Goal: Transaction & Acquisition: Book appointment/travel/reservation

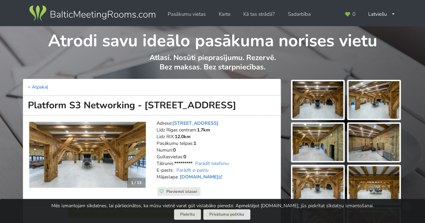
click at [36, 88] on link "< Atpakaļ" at bounding box center [38, 87] width 20 height 6
click at [78, 14] on img at bounding box center [92, 13] width 129 height 19
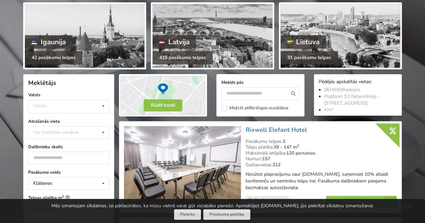
scroll to position [134, 0]
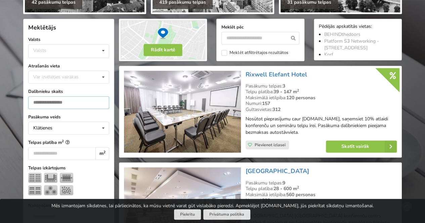
click at [70, 106] on input "number" at bounding box center [68, 102] width 81 height 13
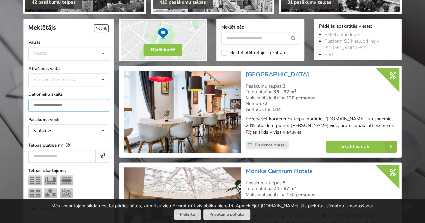
scroll to position [151, 0]
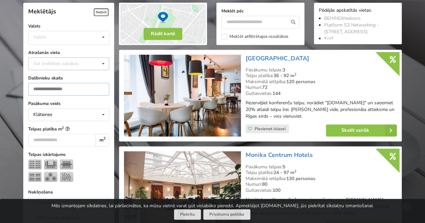
type input "**"
click at [53, 63] on div "Var izvēlēties vairākas" at bounding box center [63, 64] width 62 height 8
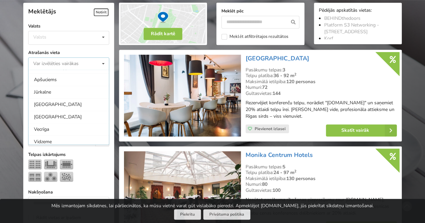
scroll to position [67, 0]
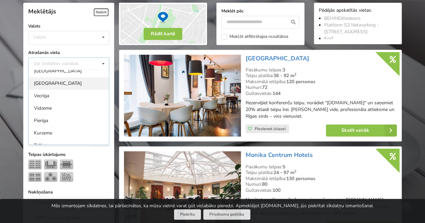
click at [55, 85] on div "[GEOGRAPHIC_DATA]" at bounding box center [69, 83] width 80 height 12
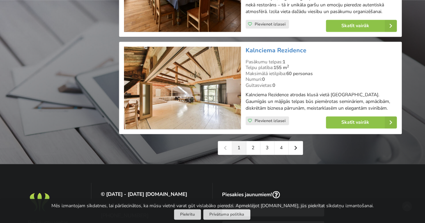
scroll to position [1562, 0]
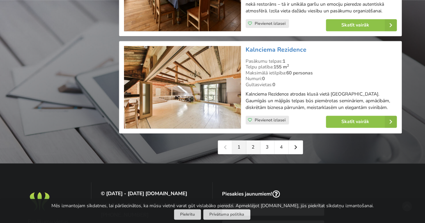
click at [249, 144] on link "2" at bounding box center [253, 147] width 14 height 13
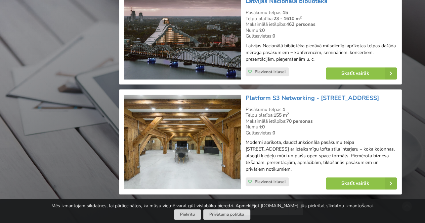
scroll to position [1478, 0]
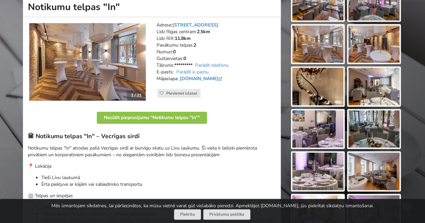
scroll to position [101, 0]
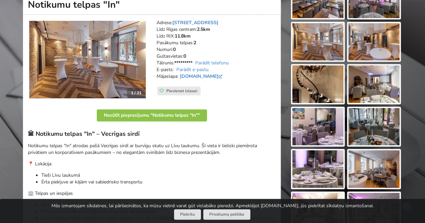
click at [141, 64] on img at bounding box center [87, 60] width 117 height 78
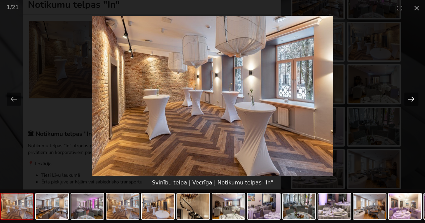
click at [405, 99] on button "Next slide" at bounding box center [411, 99] width 14 height 13
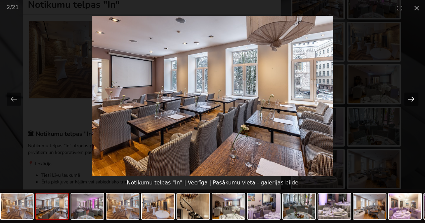
click at [405, 99] on button "Next slide" at bounding box center [411, 99] width 14 height 13
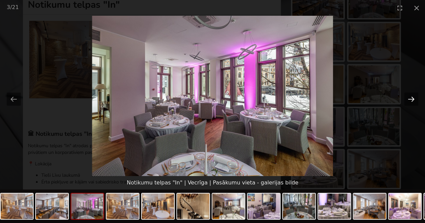
click at [405, 99] on button "Next slide" at bounding box center [411, 99] width 14 height 13
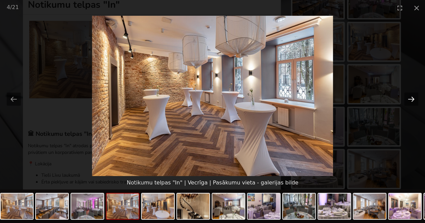
click at [405, 99] on button "Next slide" at bounding box center [411, 99] width 14 height 13
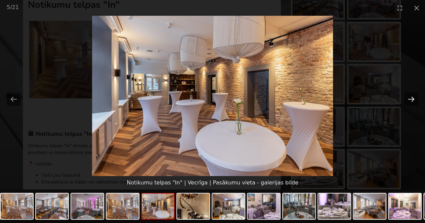
click at [405, 99] on button "Next slide" at bounding box center [411, 99] width 14 height 13
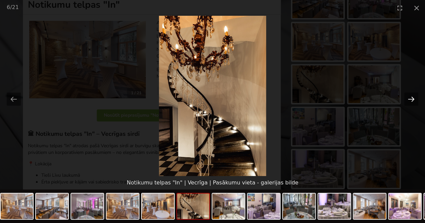
click at [405, 99] on button "Next slide" at bounding box center [411, 99] width 14 height 13
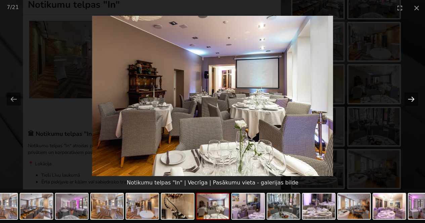
click at [405, 99] on button "Next slide" at bounding box center [411, 99] width 14 height 13
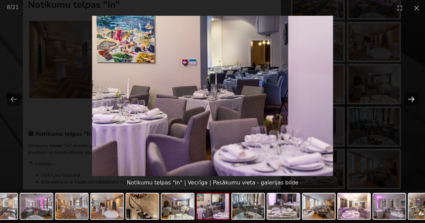
click at [405, 99] on button "Next slide" at bounding box center [411, 99] width 14 height 13
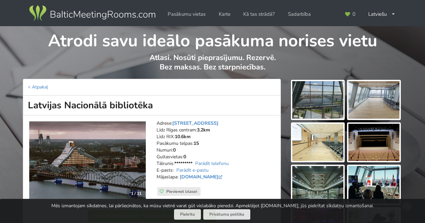
scroll to position [101, 0]
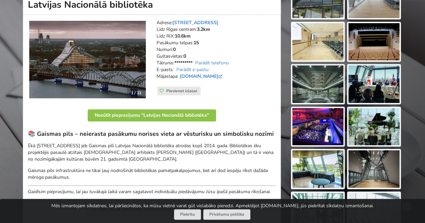
click at [139, 77] on img at bounding box center [87, 60] width 117 height 78
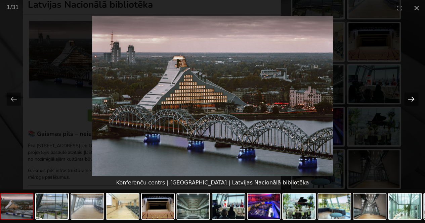
click at [407, 99] on button "Next slide" at bounding box center [411, 99] width 14 height 13
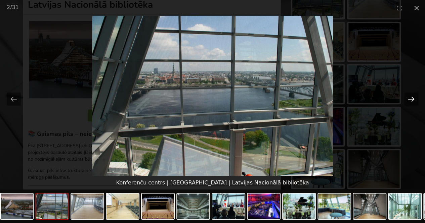
click at [406, 99] on button "Next slide" at bounding box center [411, 99] width 14 height 13
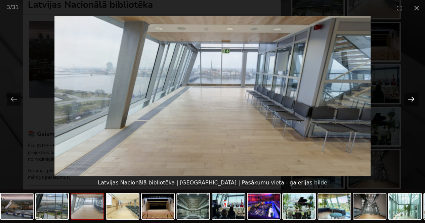
click at [406, 99] on button "Next slide" at bounding box center [411, 99] width 14 height 13
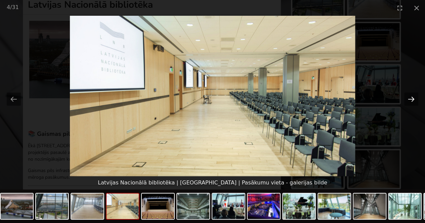
click at [406, 99] on button "Next slide" at bounding box center [411, 99] width 14 height 13
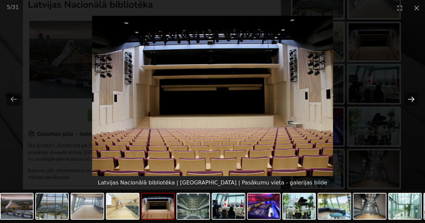
click at [406, 99] on button "Next slide" at bounding box center [411, 99] width 14 height 13
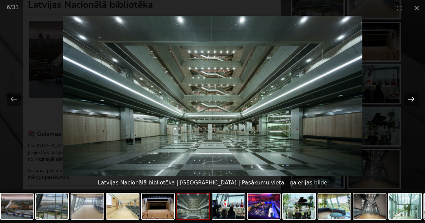
click at [406, 99] on button "Next slide" at bounding box center [411, 99] width 14 height 13
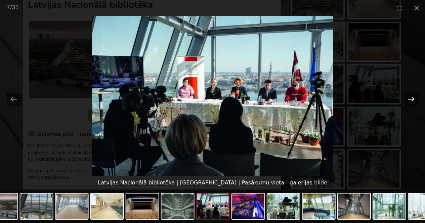
click at [406, 99] on button "Next slide" at bounding box center [411, 99] width 14 height 13
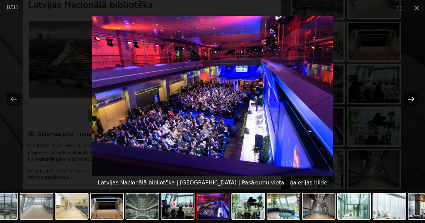
click at [406, 99] on button "Next slide" at bounding box center [411, 99] width 14 height 13
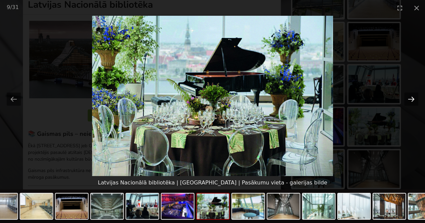
click at [406, 99] on button "Next slide" at bounding box center [411, 99] width 14 height 13
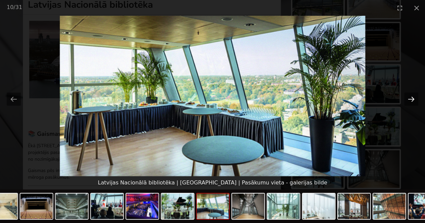
click at [406, 99] on button "Next slide" at bounding box center [411, 99] width 14 height 13
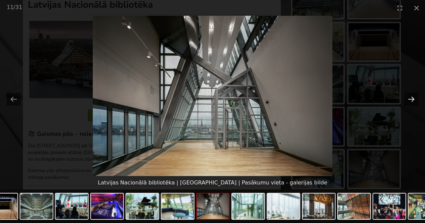
click at [409, 97] on button "Next slide" at bounding box center [411, 99] width 14 height 13
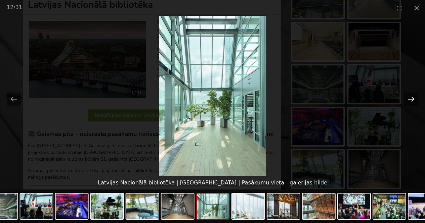
click at [409, 97] on button "Next slide" at bounding box center [411, 99] width 14 height 13
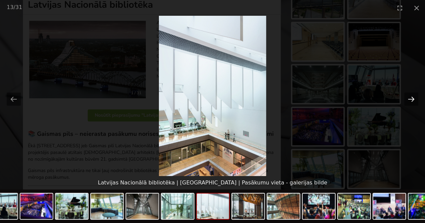
click at [409, 97] on button "Next slide" at bounding box center [411, 99] width 14 height 13
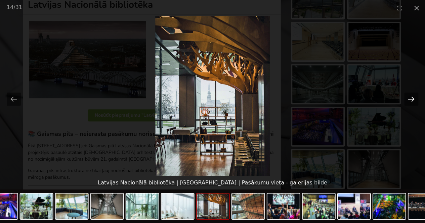
click at [409, 97] on button "Next slide" at bounding box center [411, 99] width 14 height 13
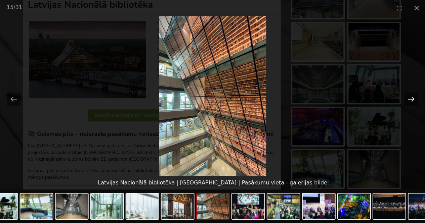
click at [409, 97] on button "Next slide" at bounding box center [411, 99] width 14 height 13
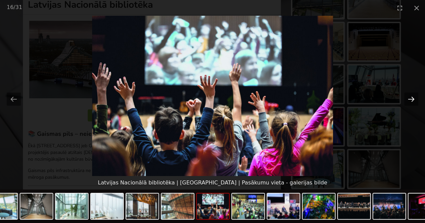
click at [409, 97] on button "Next slide" at bounding box center [411, 99] width 14 height 13
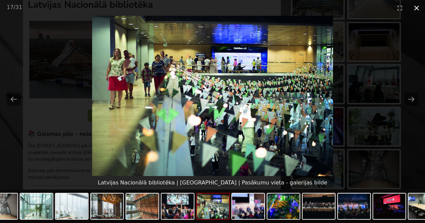
click at [415, 8] on button "Close gallery" at bounding box center [416, 8] width 17 height 16
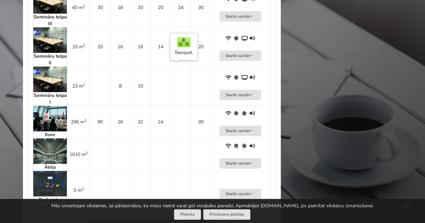
scroll to position [773, 0]
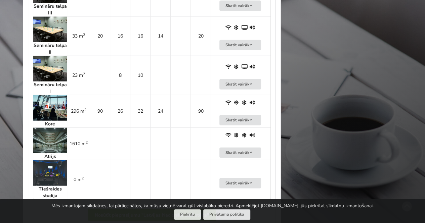
click at [54, 109] on img at bounding box center [50, 108] width 34 height 26
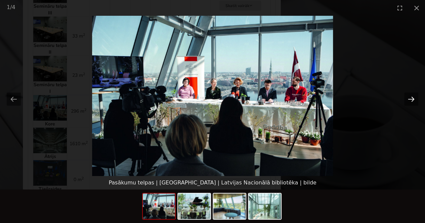
click at [408, 99] on button "Next slide" at bounding box center [411, 99] width 14 height 13
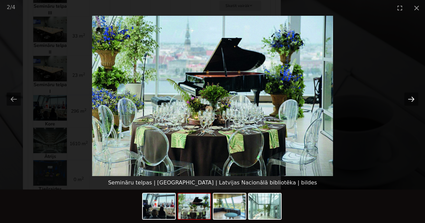
click at [408, 99] on button "Next slide" at bounding box center [411, 99] width 14 height 13
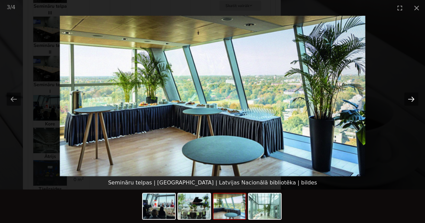
click at [408, 99] on button "Next slide" at bounding box center [411, 99] width 14 height 13
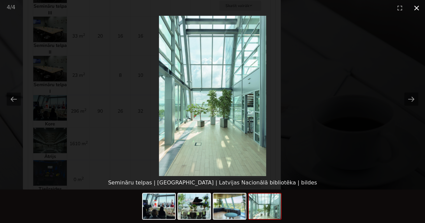
click at [417, 12] on button "Close gallery" at bounding box center [416, 8] width 17 height 16
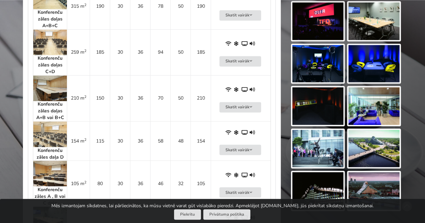
scroll to position [269, 0]
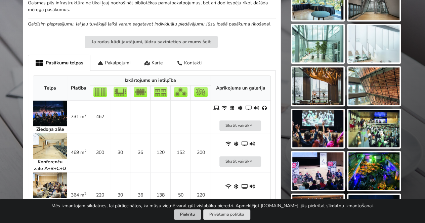
click at [194, 216] on button "Piekrītu" at bounding box center [187, 215] width 27 height 10
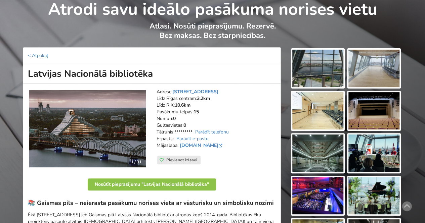
scroll to position [67, 0]
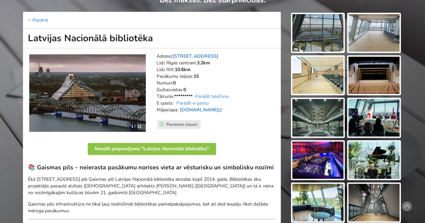
click at [139, 86] on img at bounding box center [87, 93] width 117 height 78
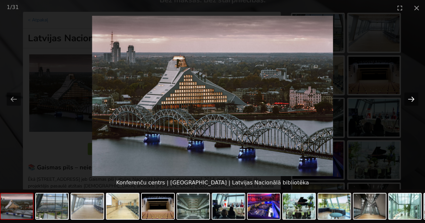
click at [414, 101] on button "Next slide" at bounding box center [411, 99] width 14 height 13
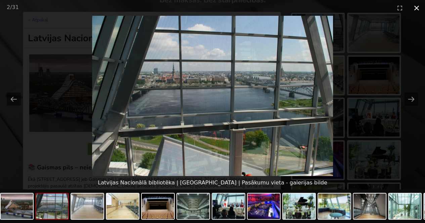
click at [419, 12] on button "Close gallery" at bounding box center [416, 8] width 17 height 16
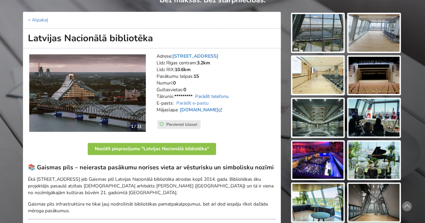
click at [201, 98] on link "Parādīt telefonu" at bounding box center [212, 96] width 34 height 6
click at [200, 102] on link "Parādīt e-pastu" at bounding box center [192, 103] width 32 height 6
click at [187, 110] on link "lnb.lv" at bounding box center [202, 110] width 44 height 6
